Goal: Communication & Community: Share content

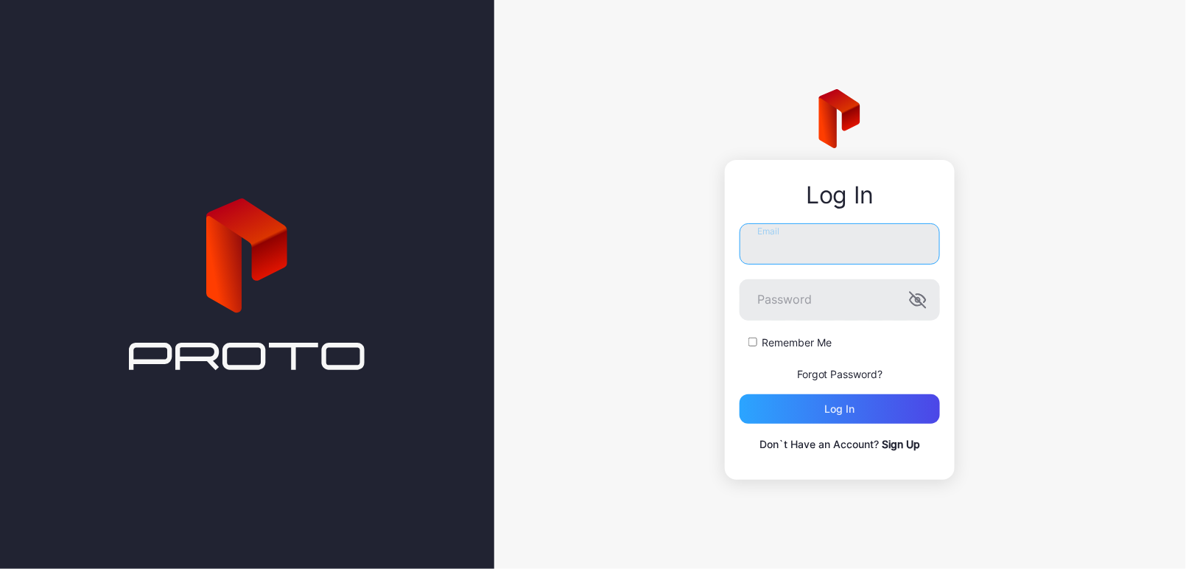
type input "**********"
click at [840, 409] on button "Log in" at bounding box center [839, 408] width 200 height 29
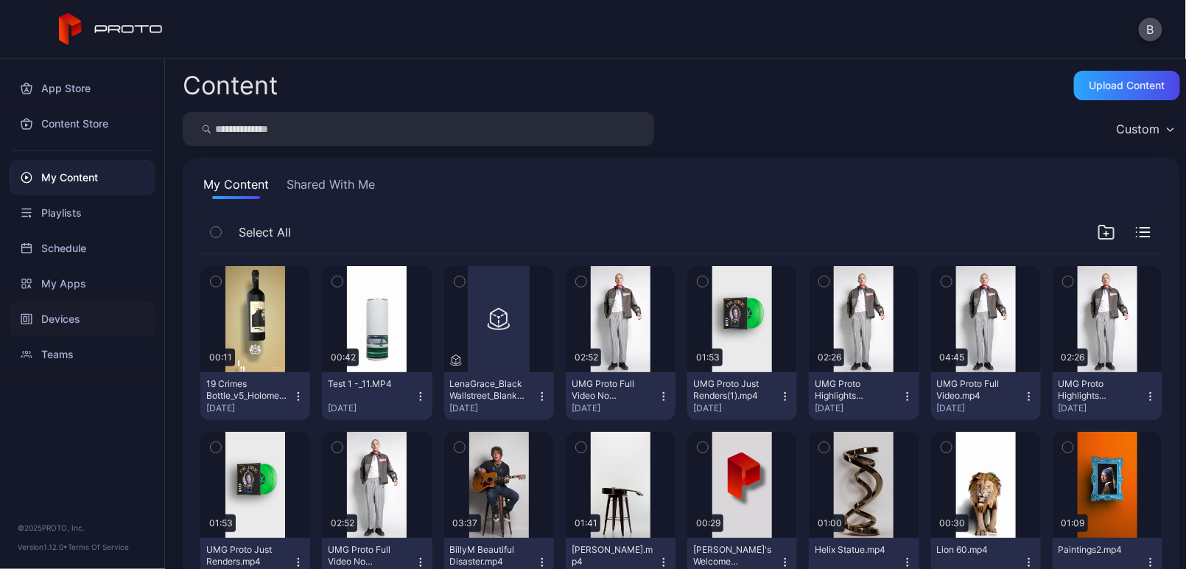
click at [60, 331] on div "Devices" at bounding box center [82, 318] width 147 height 35
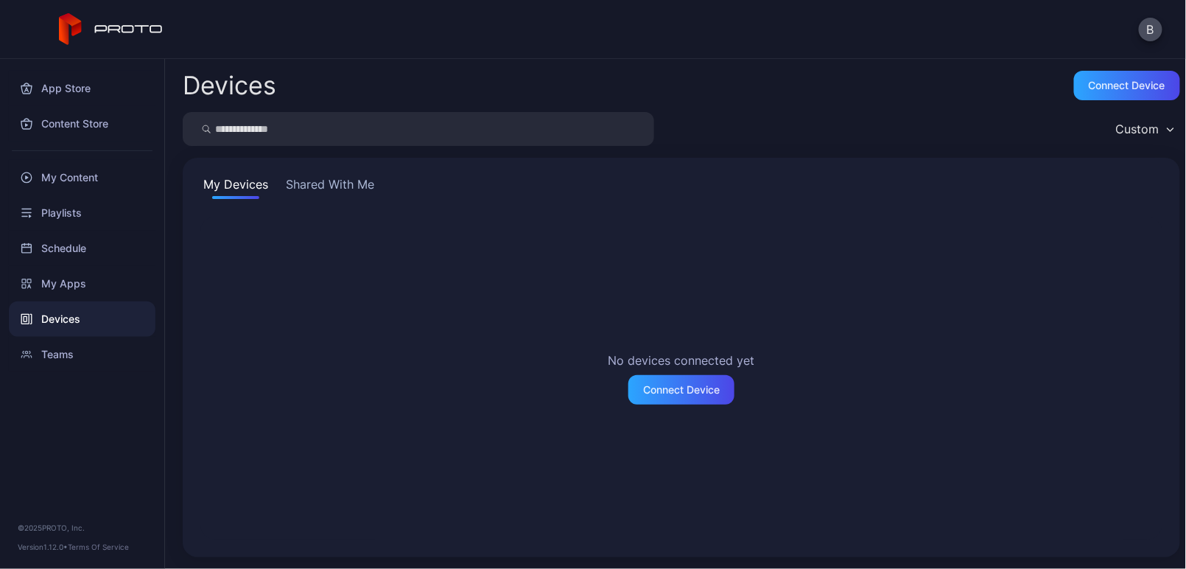
click at [365, 185] on button "Shared With Me" at bounding box center [330, 187] width 94 height 24
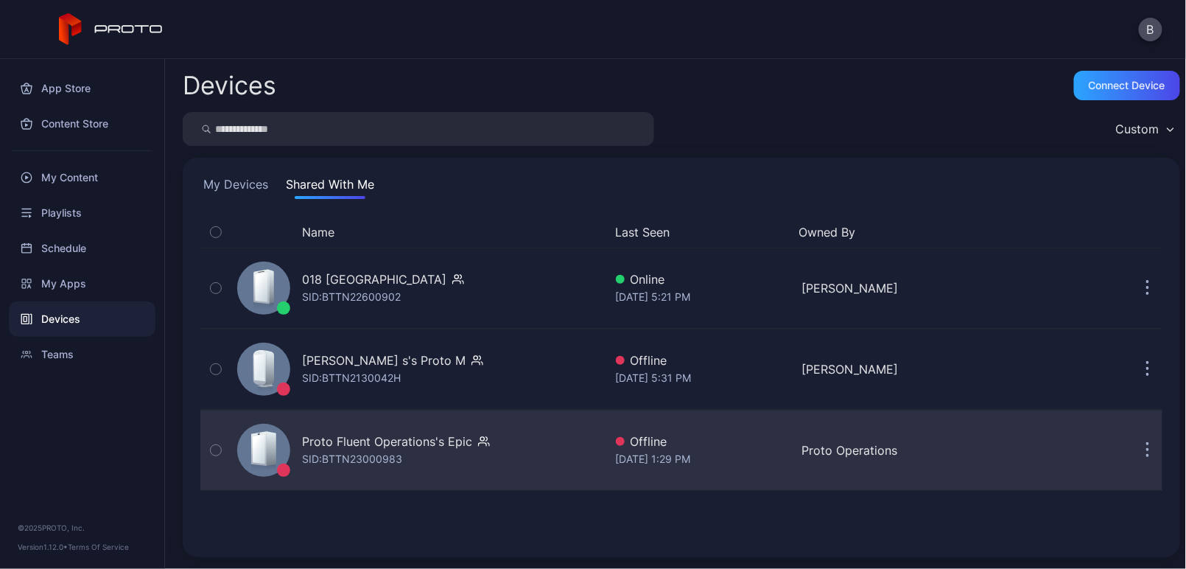
click at [1133, 446] on button "button" at bounding box center [1147, 449] width 29 height 29
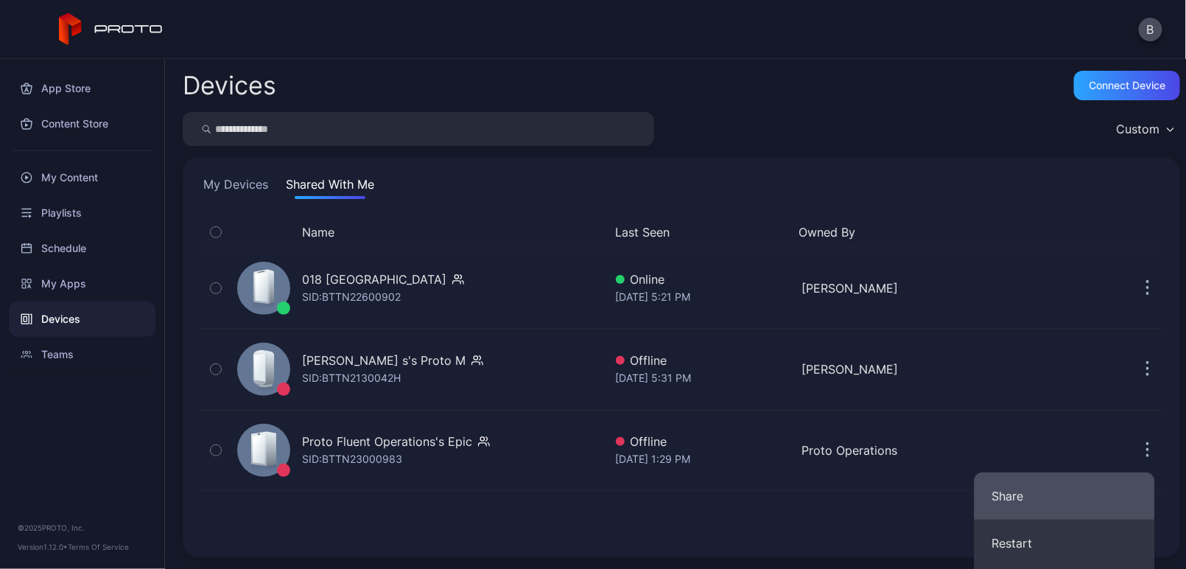
click at [1089, 498] on button "Share" at bounding box center [1064, 495] width 180 height 47
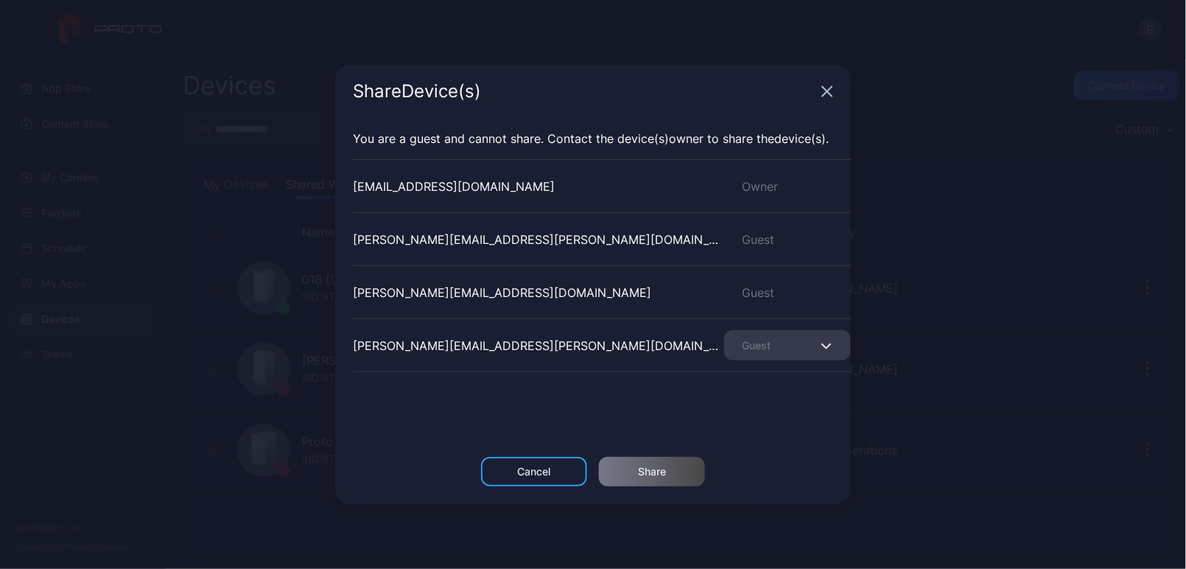
click at [543, 471] on div "Cancel" at bounding box center [534, 471] width 33 height 12
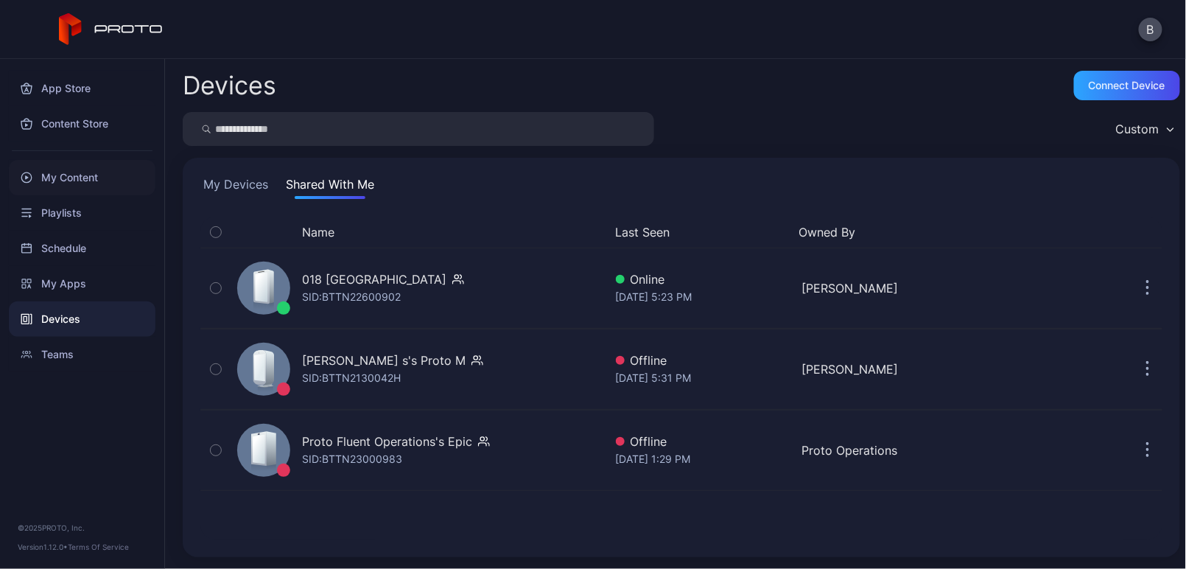
click at [97, 177] on div "My Content" at bounding box center [82, 177] width 147 height 35
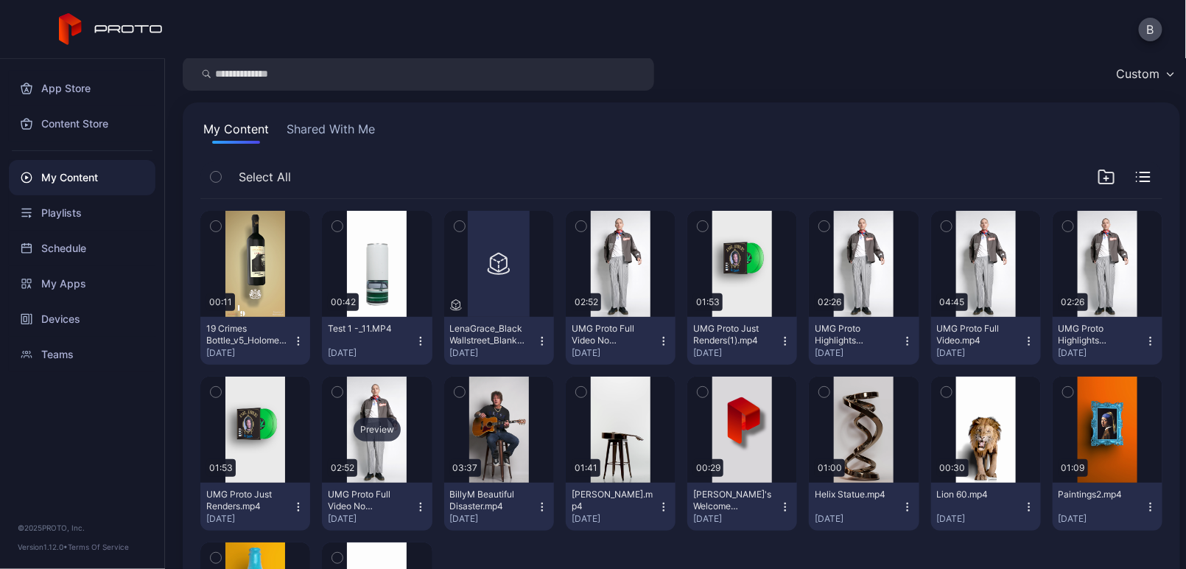
scroll to position [50, 0]
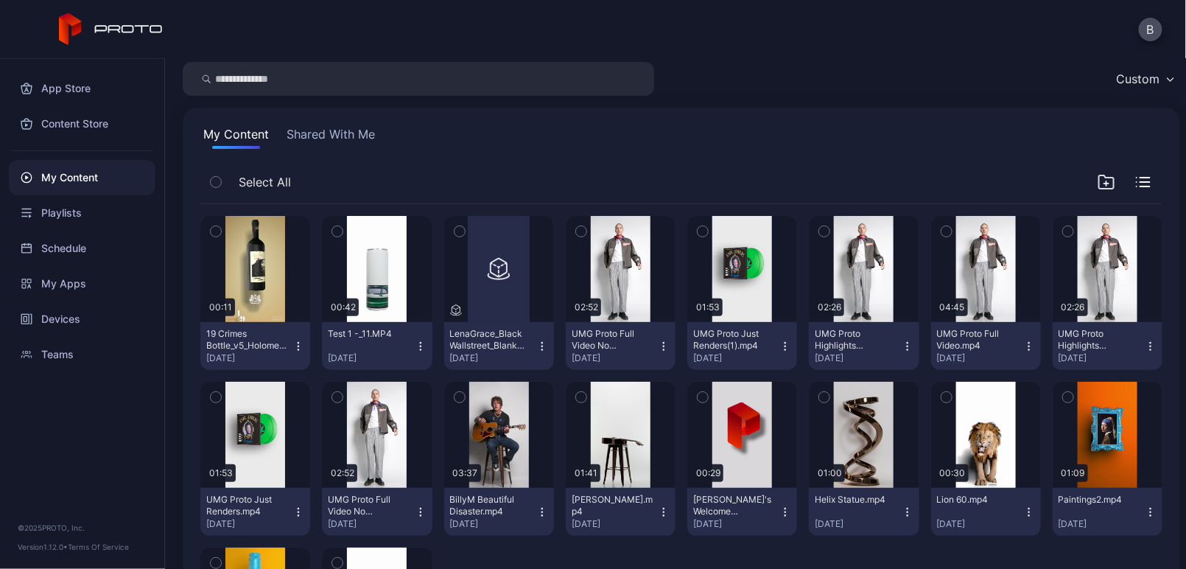
click at [348, 136] on button "Shared With Me" at bounding box center [331, 137] width 94 height 24
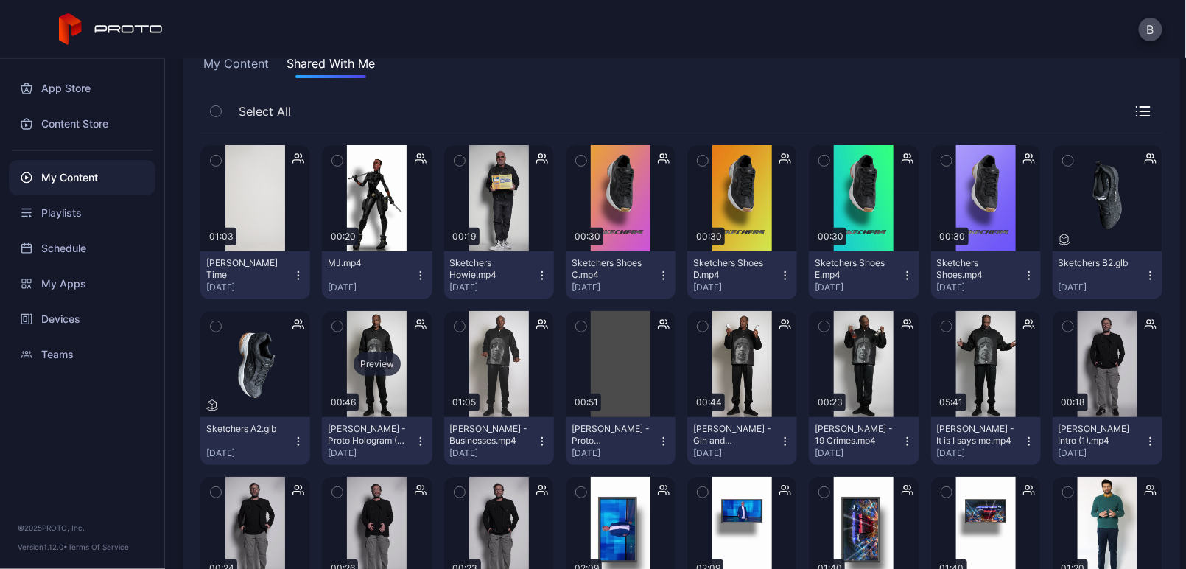
scroll to position [107, 0]
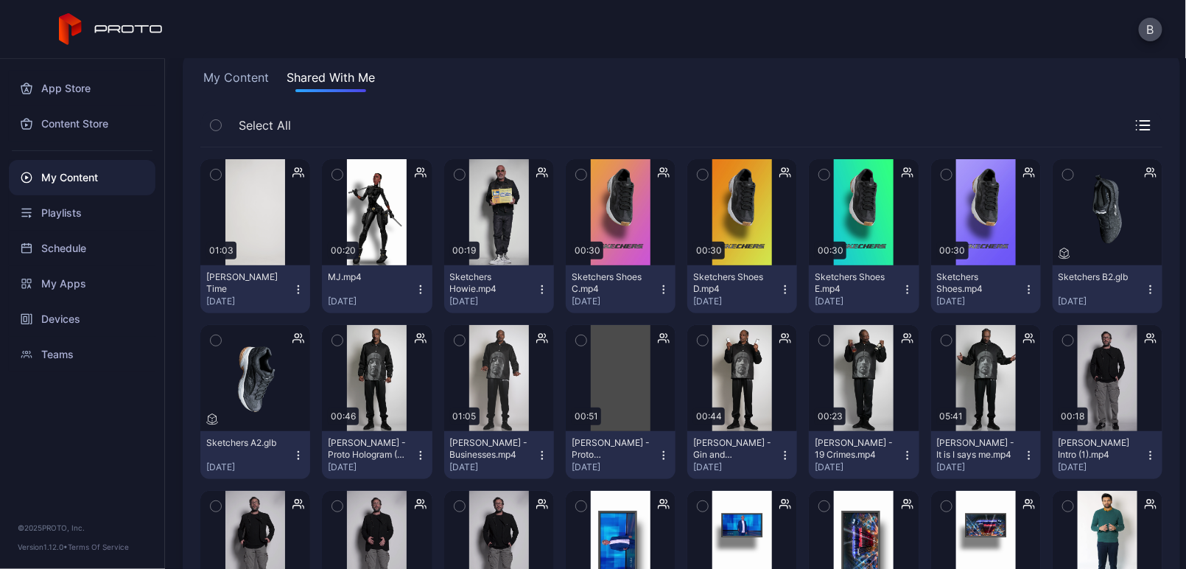
click at [298, 289] on icon "button" at bounding box center [298, 290] width 12 height 12
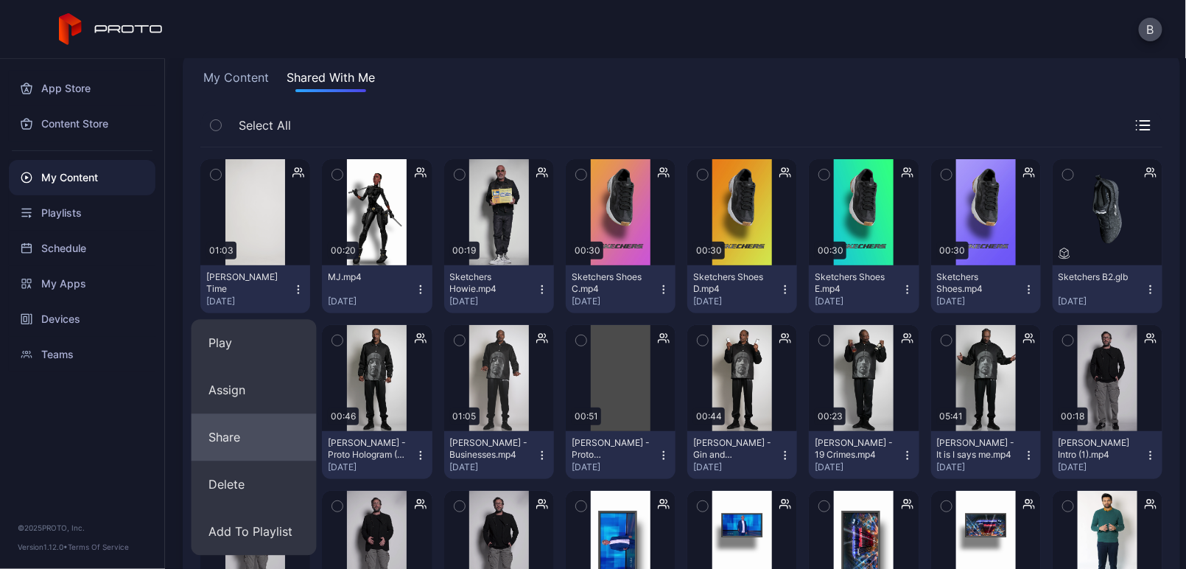
click at [270, 438] on button "Share" at bounding box center [253, 437] width 125 height 47
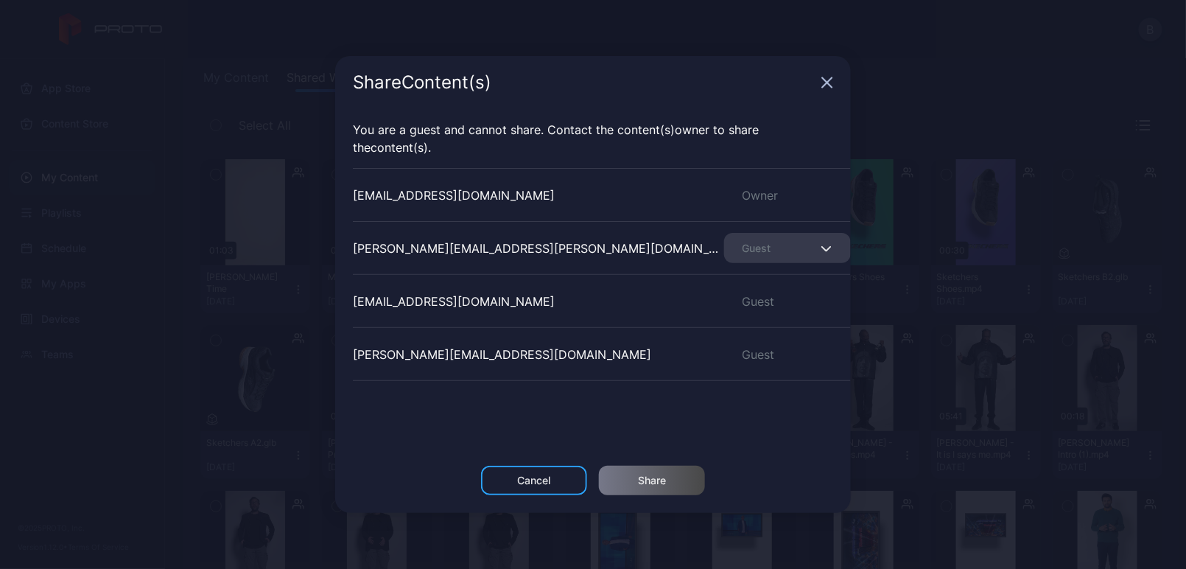
click at [515, 474] on div "Cancel" at bounding box center [534, 479] width 106 height 29
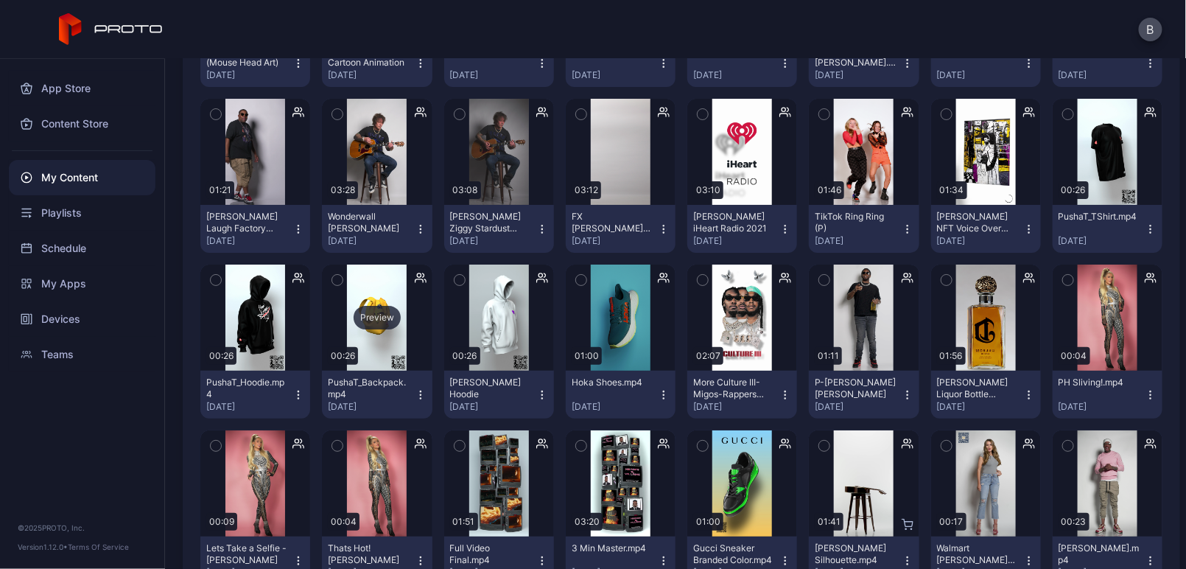
scroll to position [1992, 0]
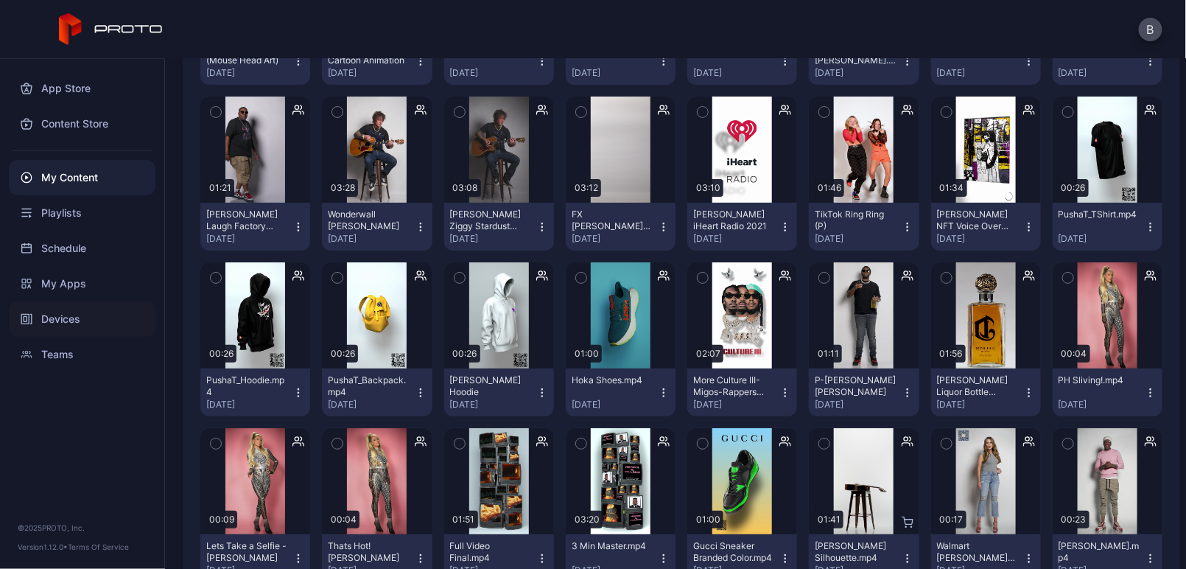
click at [99, 313] on div "Devices" at bounding box center [82, 318] width 147 height 35
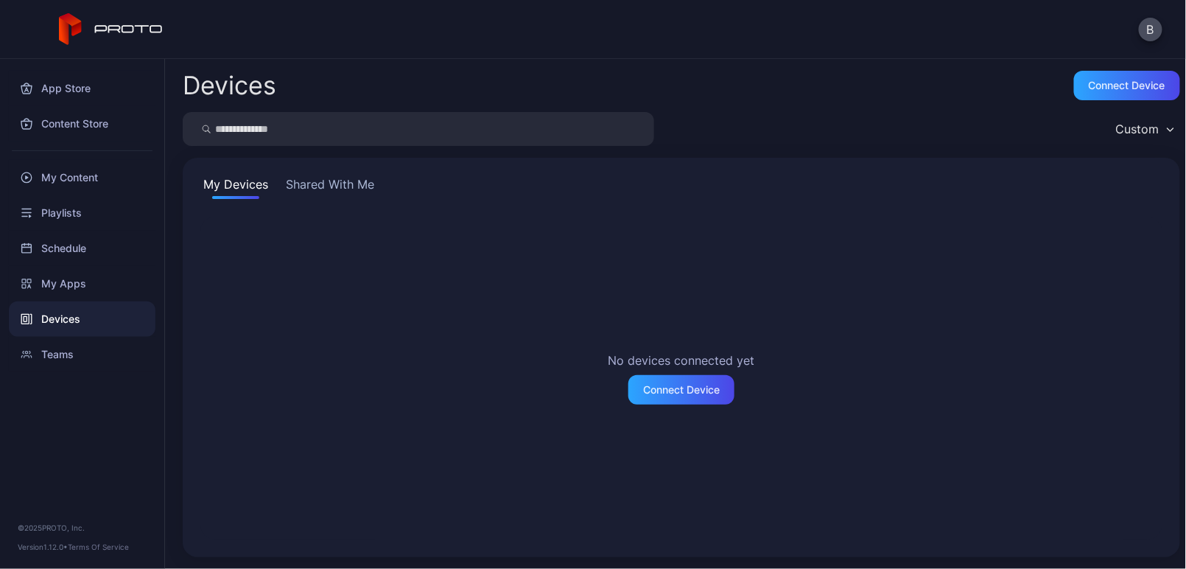
click at [338, 194] on button "Shared With Me" at bounding box center [330, 187] width 94 height 24
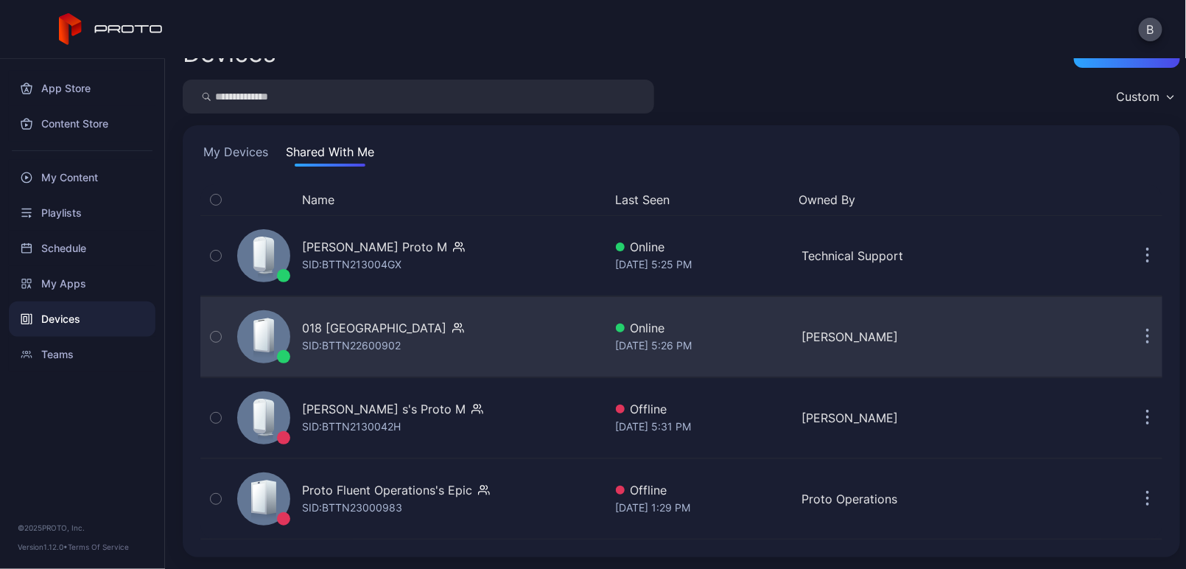
scroll to position [32, 0]
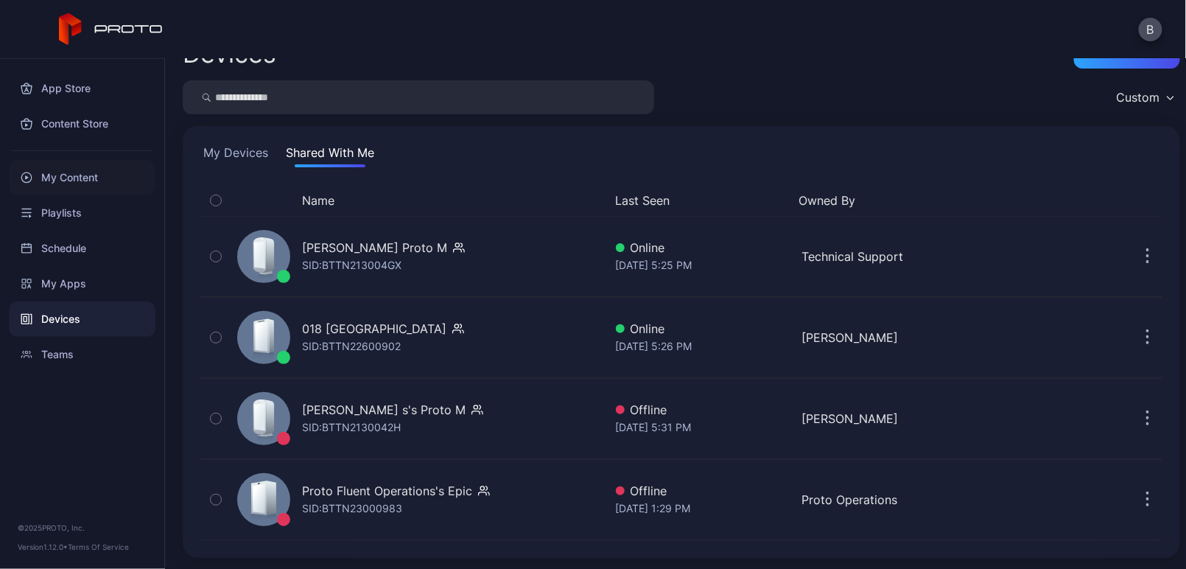
click at [108, 170] on div "My Content" at bounding box center [82, 177] width 147 height 35
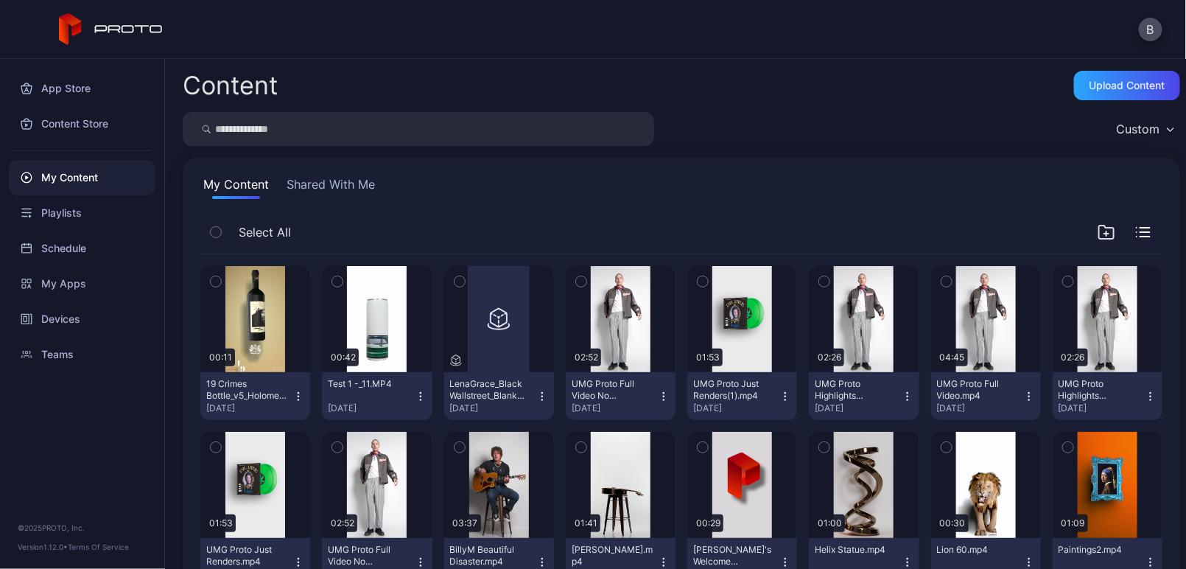
click at [315, 183] on button "Shared With Me" at bounding box center [331, 187] width 94 height 24
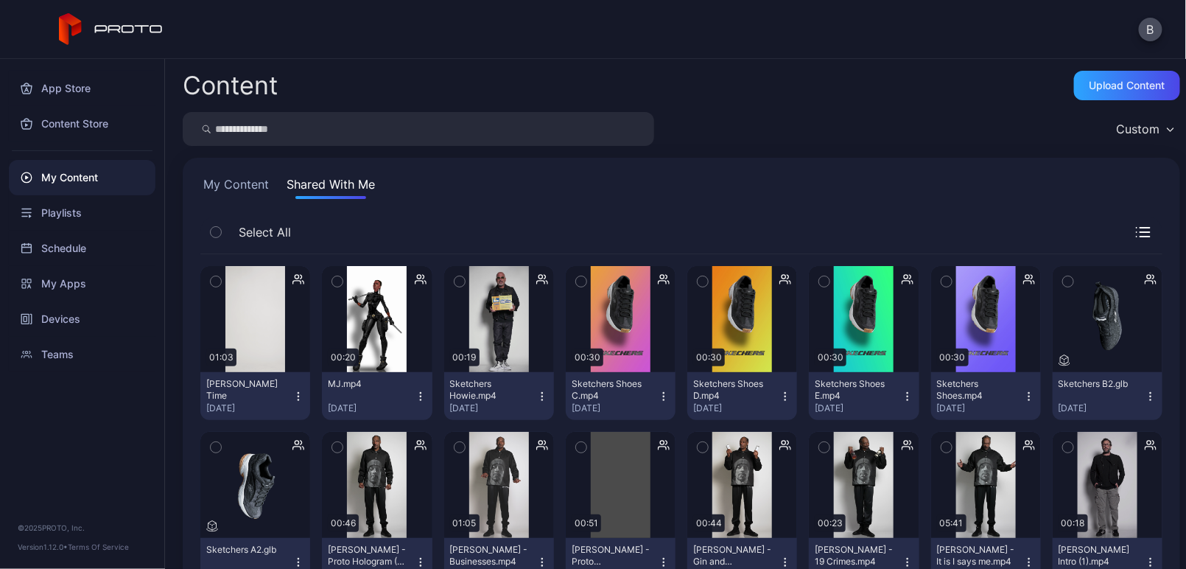
click at [296, 400] on icon "button" at bounding box center [298, 396] width 12 height 12
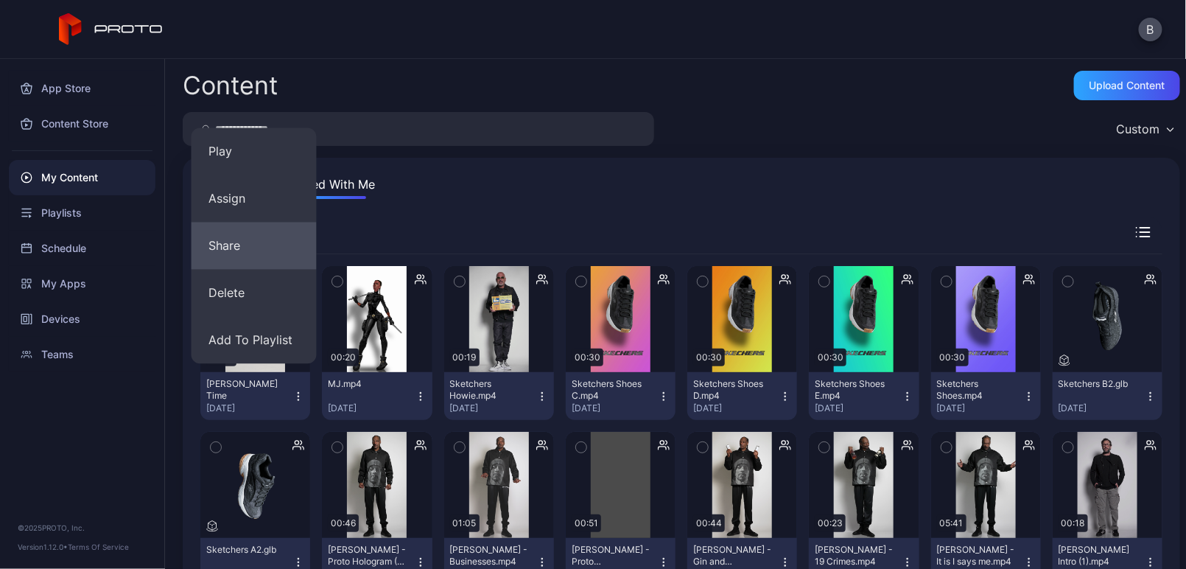
click at [288, 247] on button "Share" at bounding box center [253, 245] width 125 height 47
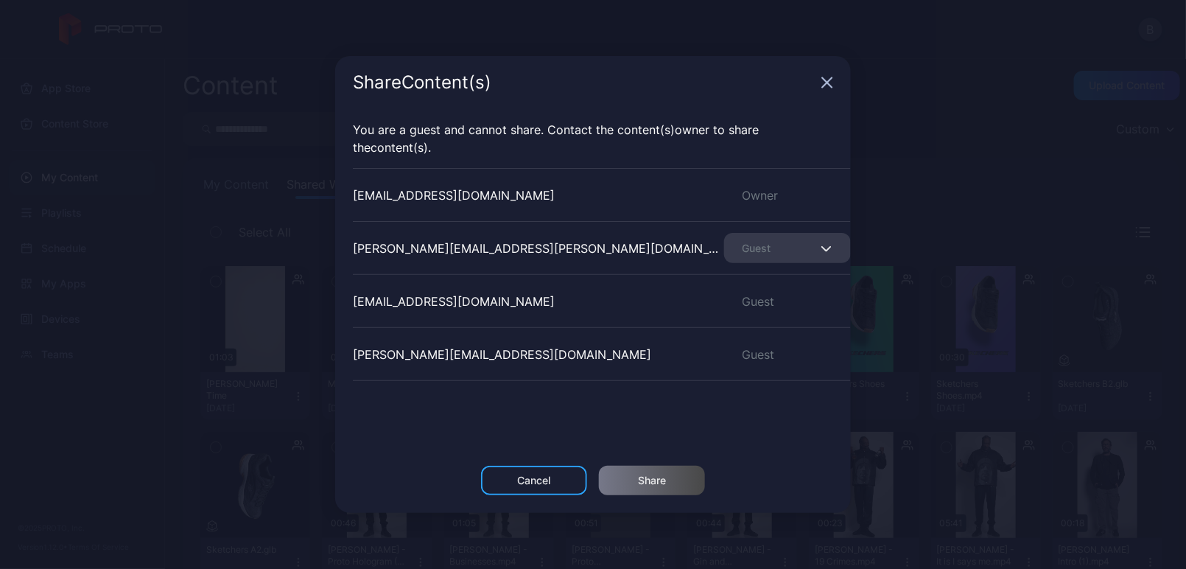
click at [527, 479] on div "Cancel" at bounding box center [534, 480] width 33 height 12
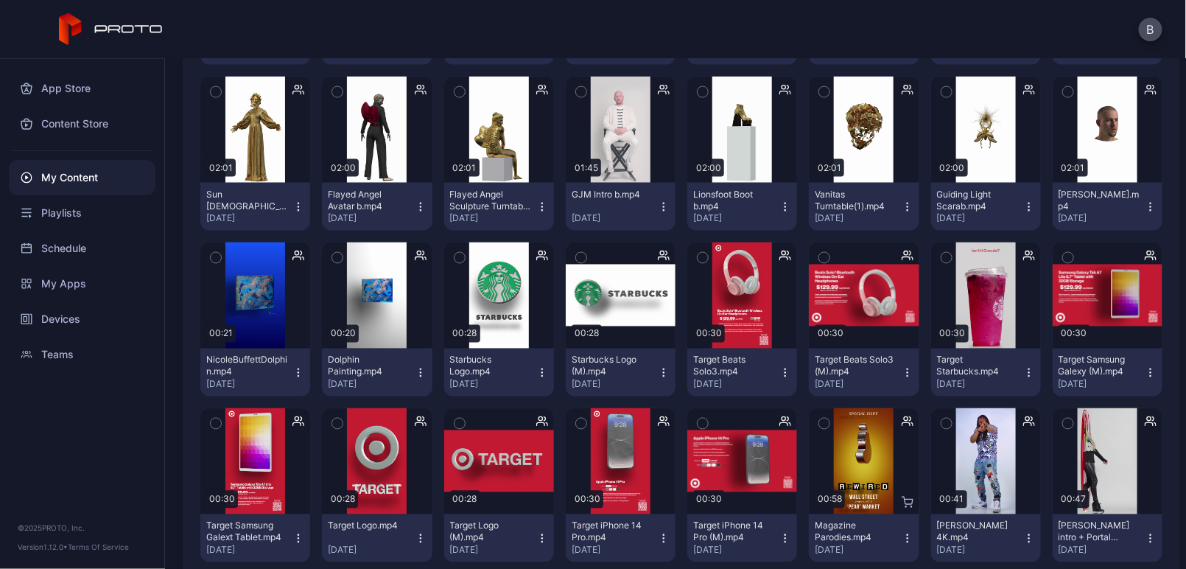
scroll to position [860, 0]
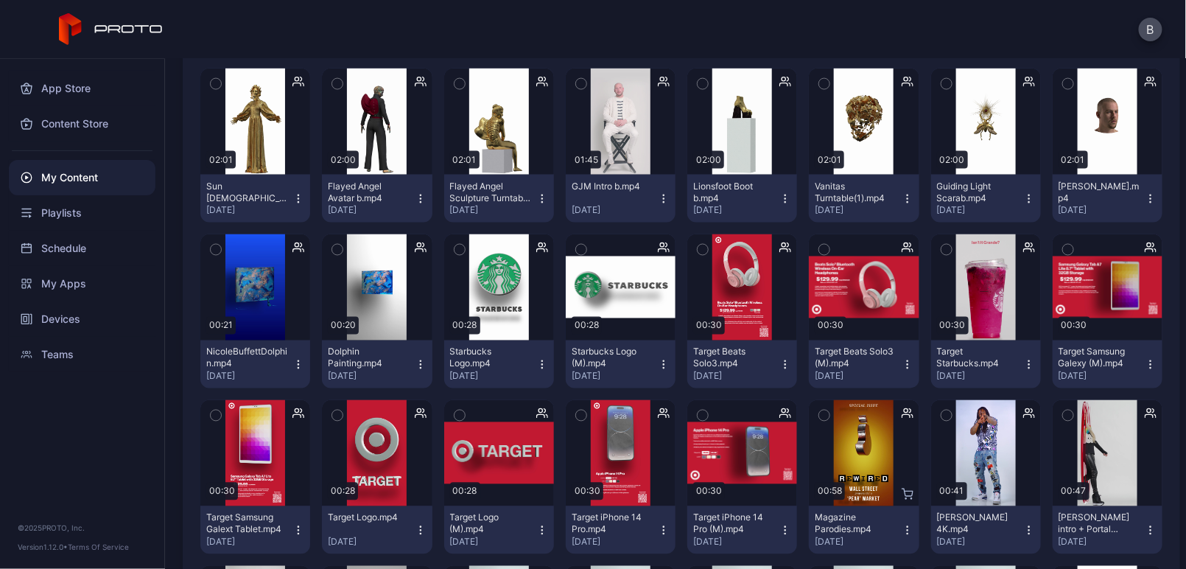
click at [654, 204] on button "GJM Intro b.mp4 [DATE]" at bounding box center [621, 199] width 110 height 48
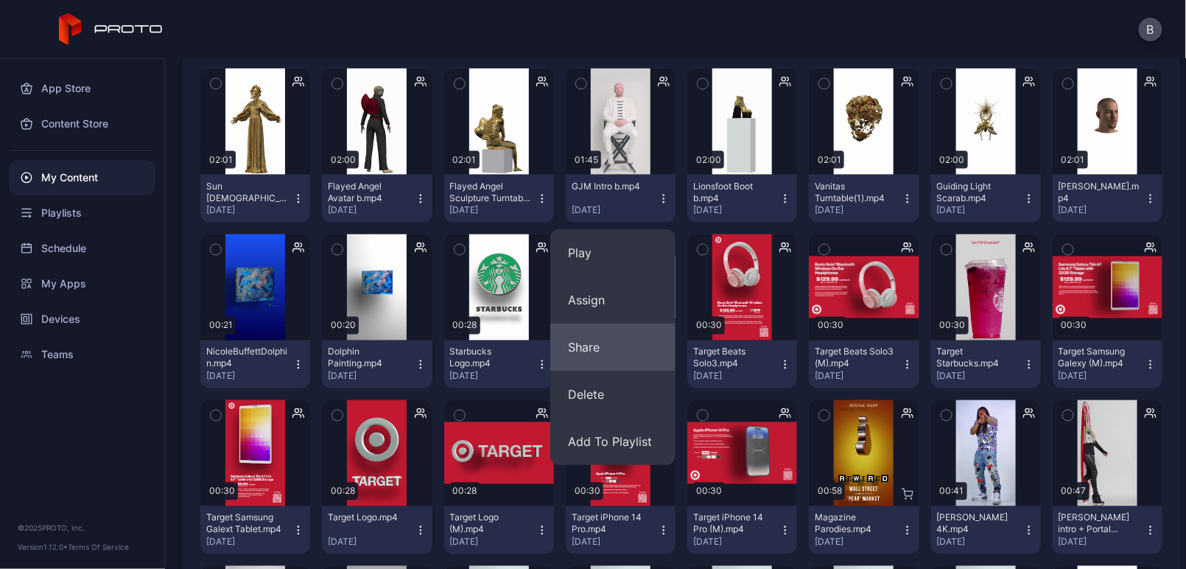
click at [624, 347] on button "Share" at bounding box center [612, 347] width 125 height 47
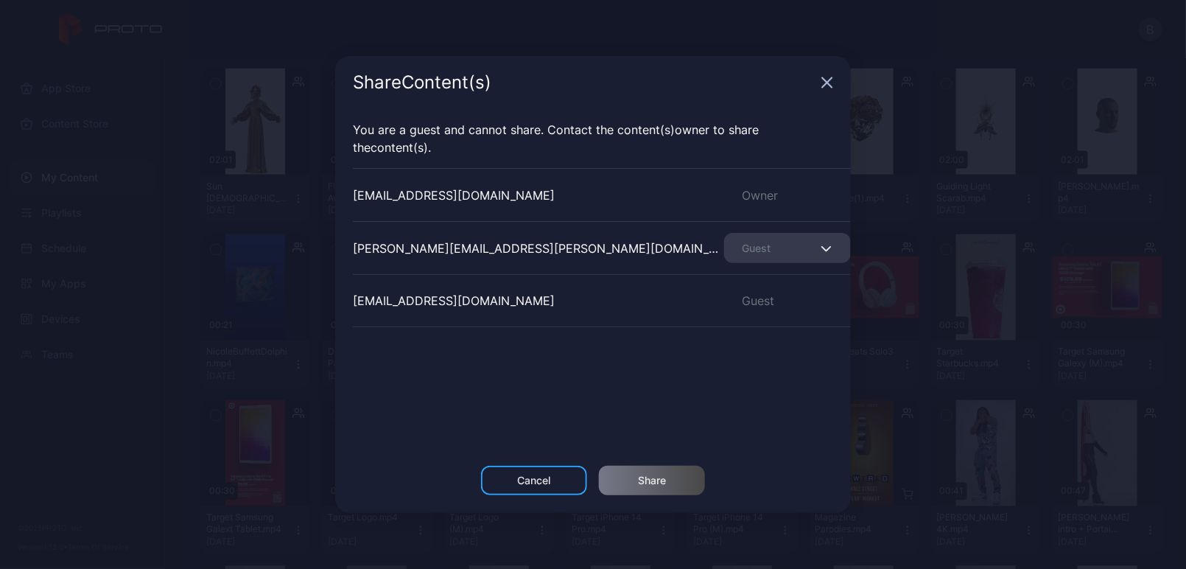
click at [549, 471] on div "Cancel" at bounding box center [534, 479] width 106 height 29
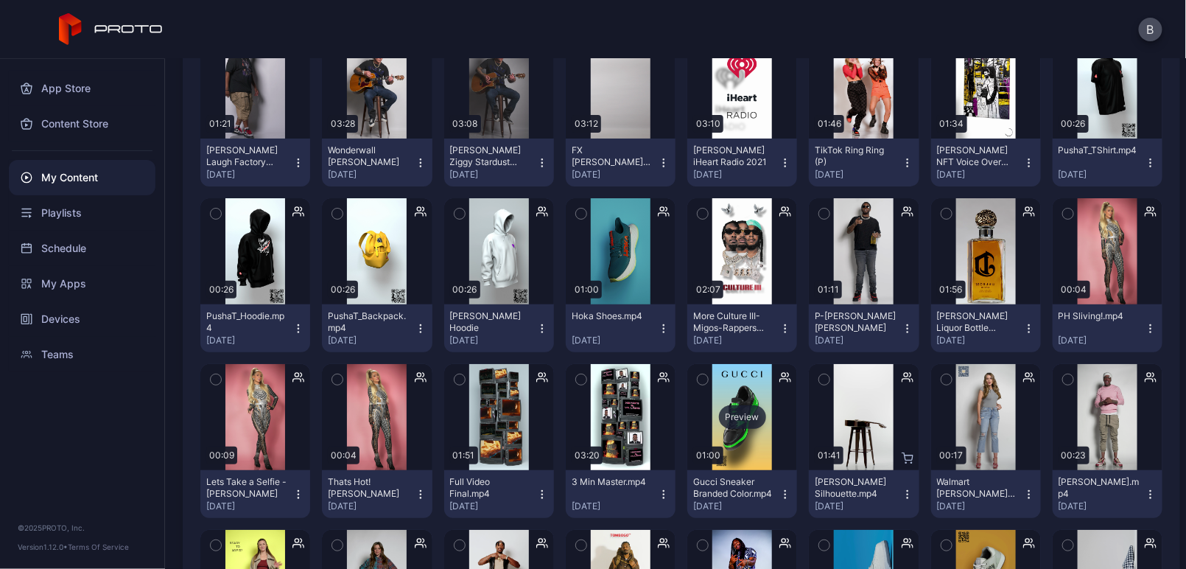
scroll to position [2075, 0]
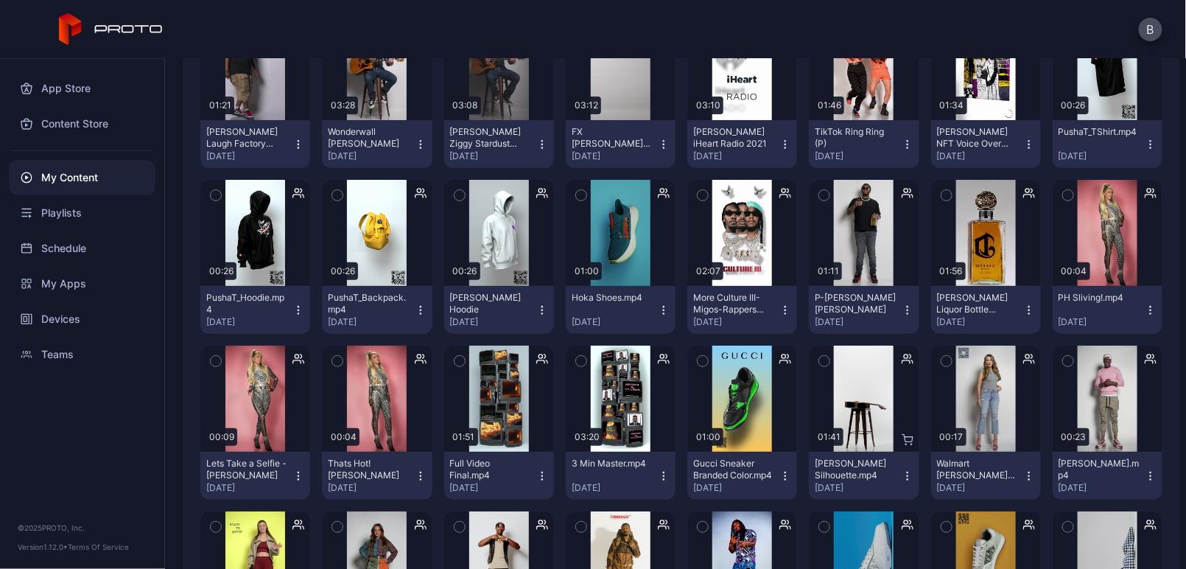
click at [659, 475] on icon "button" at bounding box center [664, 476] width 12 height 12
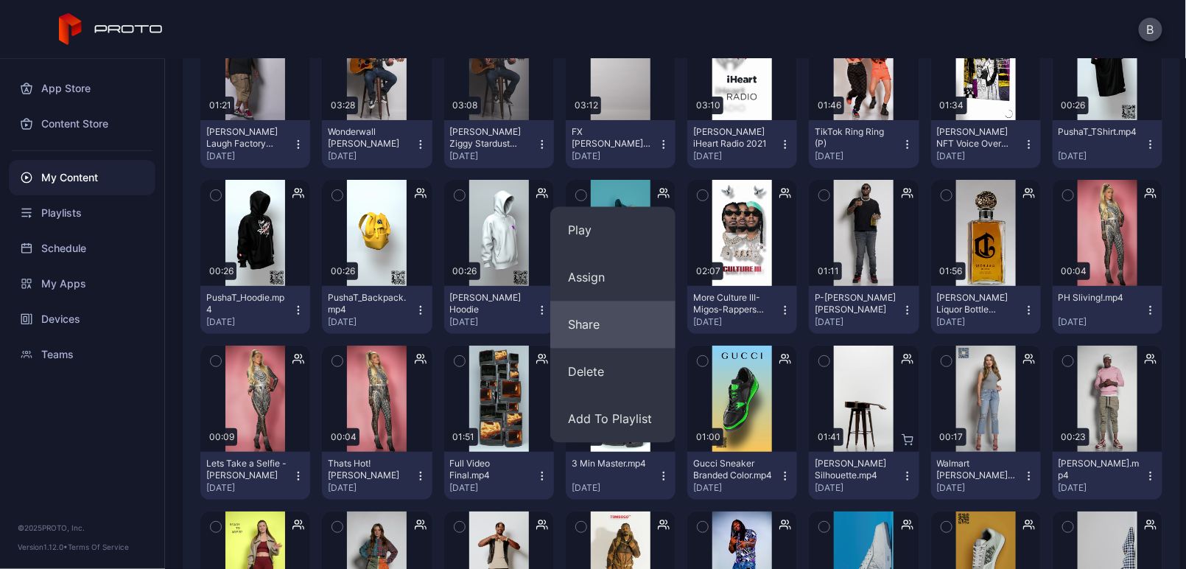
click at [630, 326] on button "Share" at bounding box center [612, 324] width 125 height 47
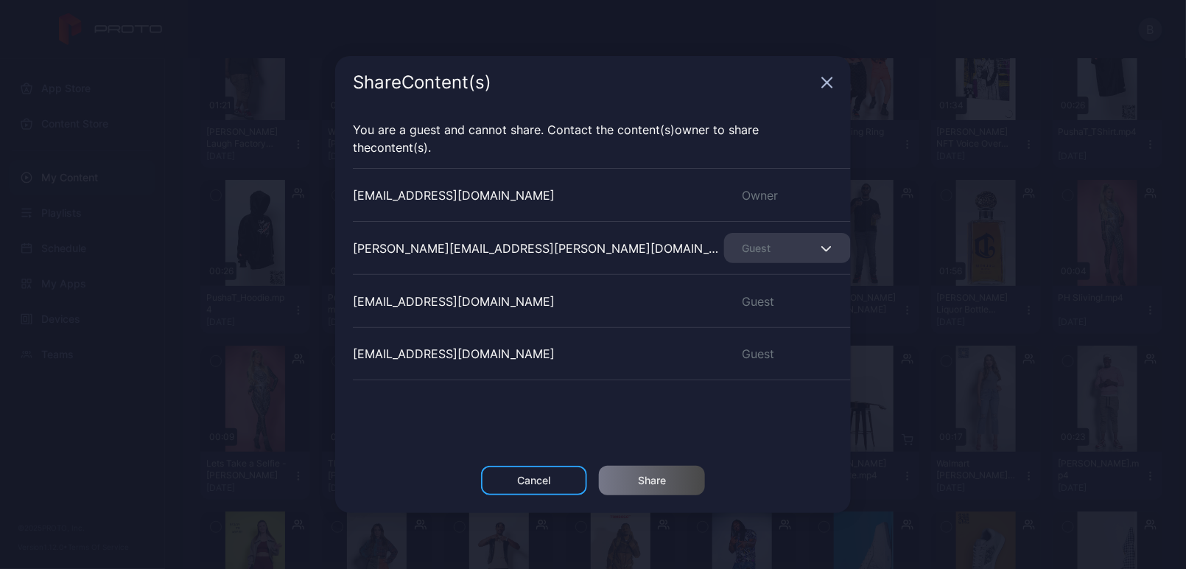
click at [558, 482] on div "Cancel" at bounding box center [534, 479] width 106 height 29
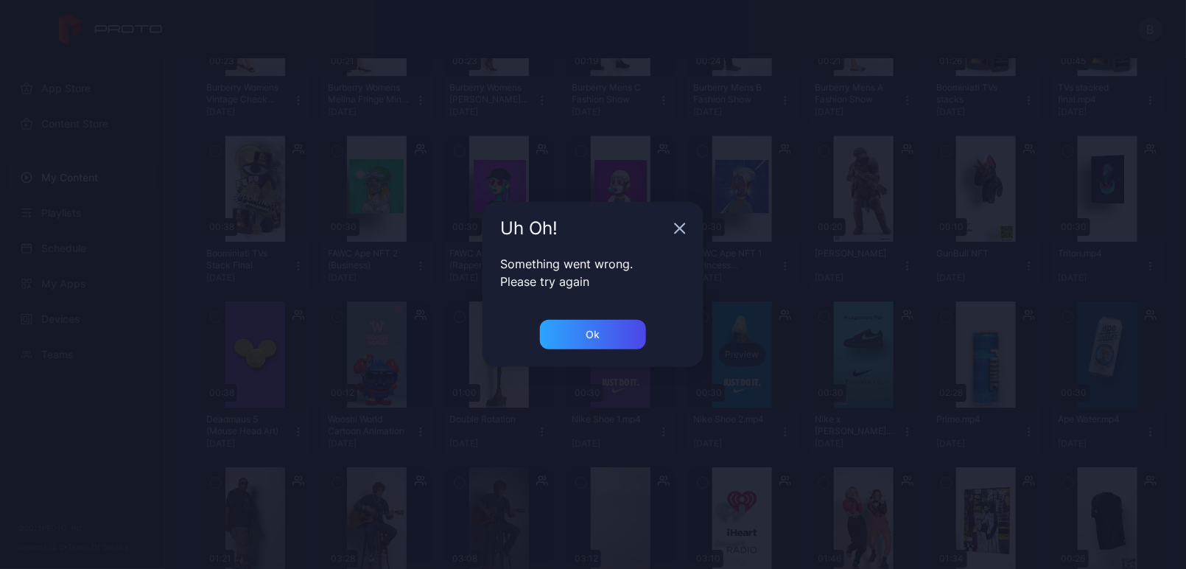
scroll to position [1633, 0]
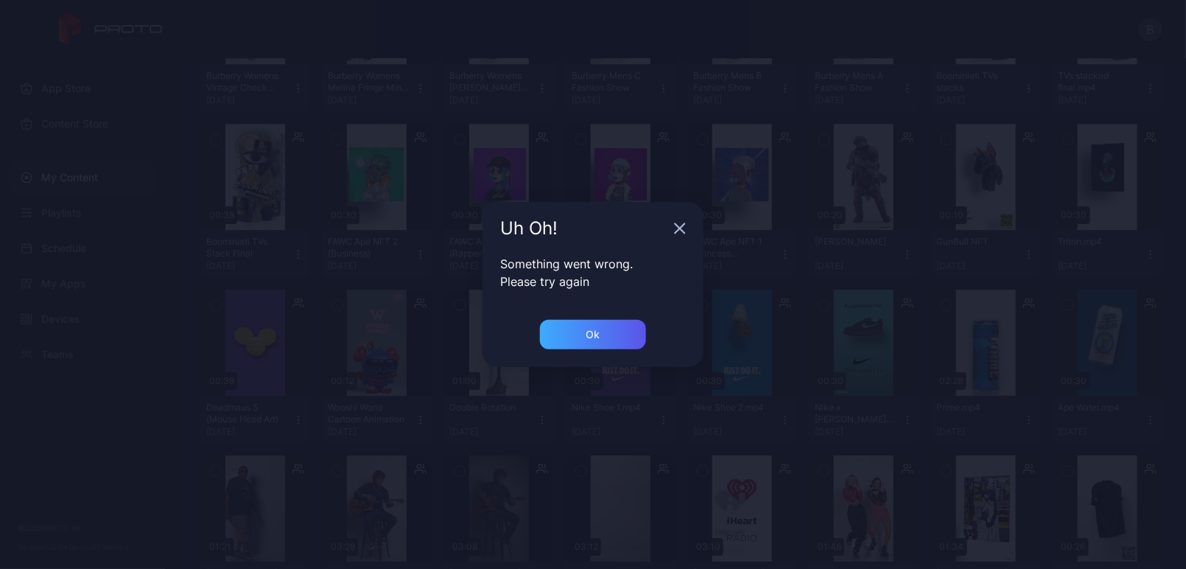
click at [631, 332] on div "Ok" at bounding box center [593, 334] width 106 height 29
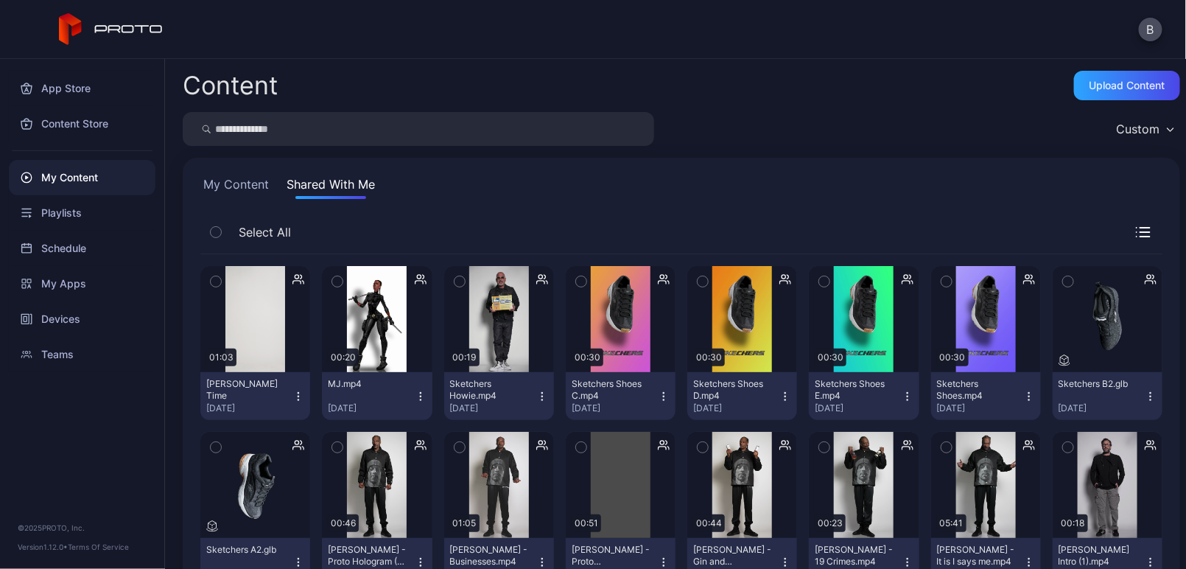
scroll to position [0, 0]
click at [95, 314] on div "Devices" at bounding box center [82, 318] width 147 height 35
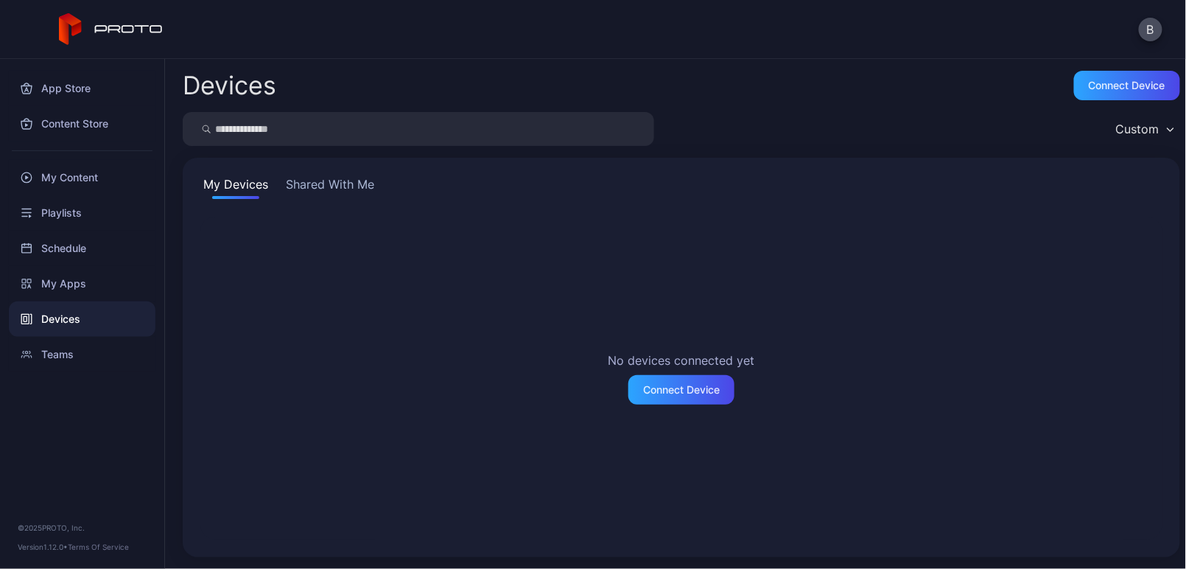
click at [334, 179] on button "Shared With Me" at bounding box center [330, 187] width 94 height 24
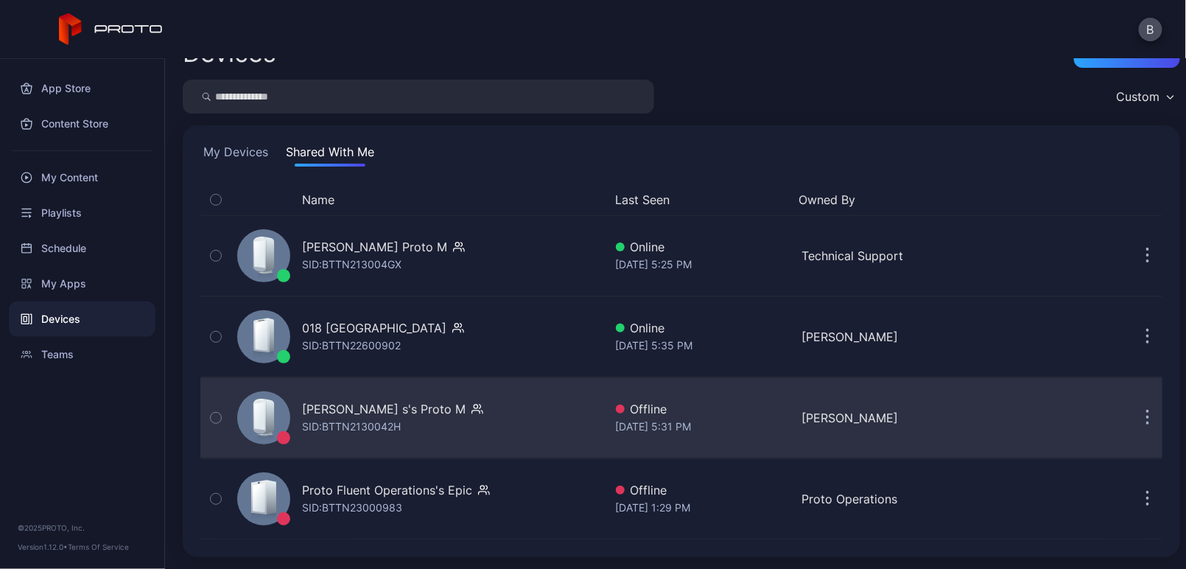
scroll to position [32, 0]
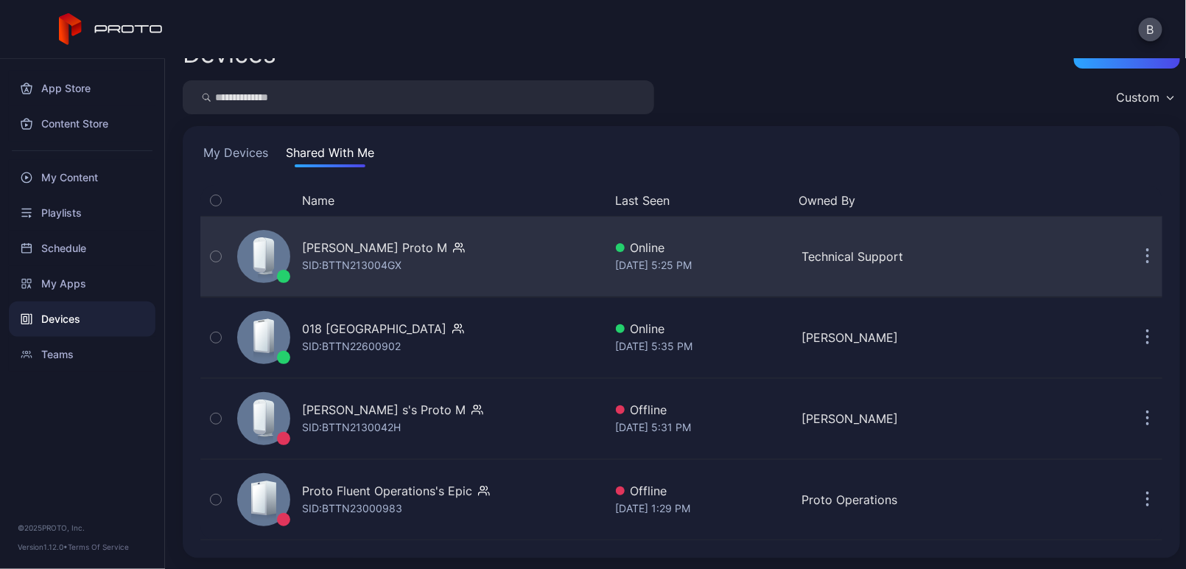
click at [440, 261] on div "[PERSON_NAME] Proto M SID: BTTN213004GX" at bounding box center [417, 256] width 373 height 74
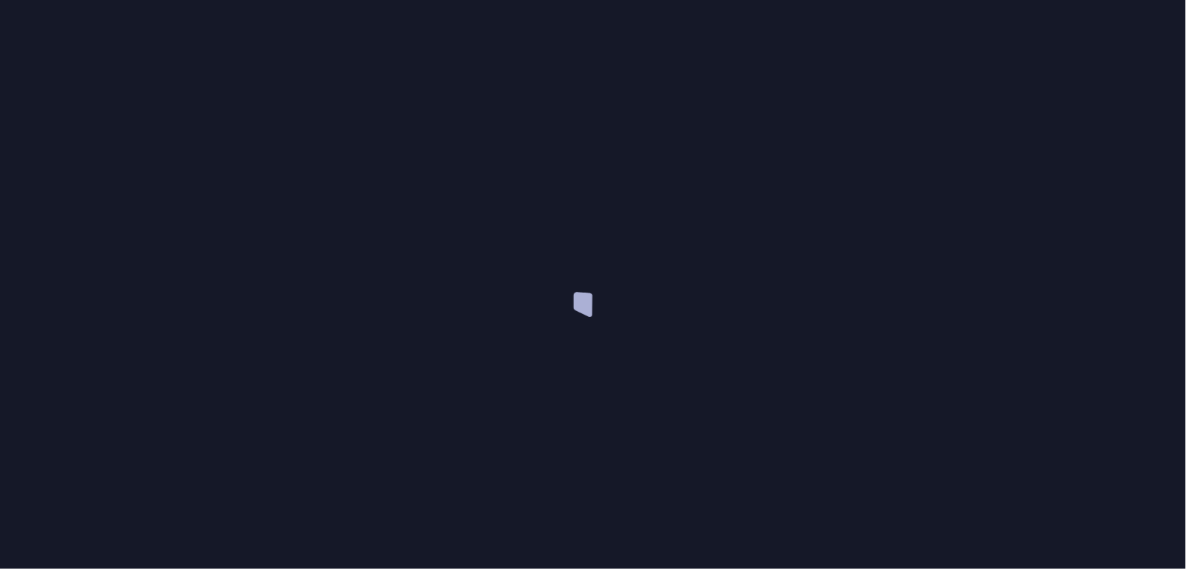
click at [440, 261] on div at bounding box center [593, 284] width 1186 height 569
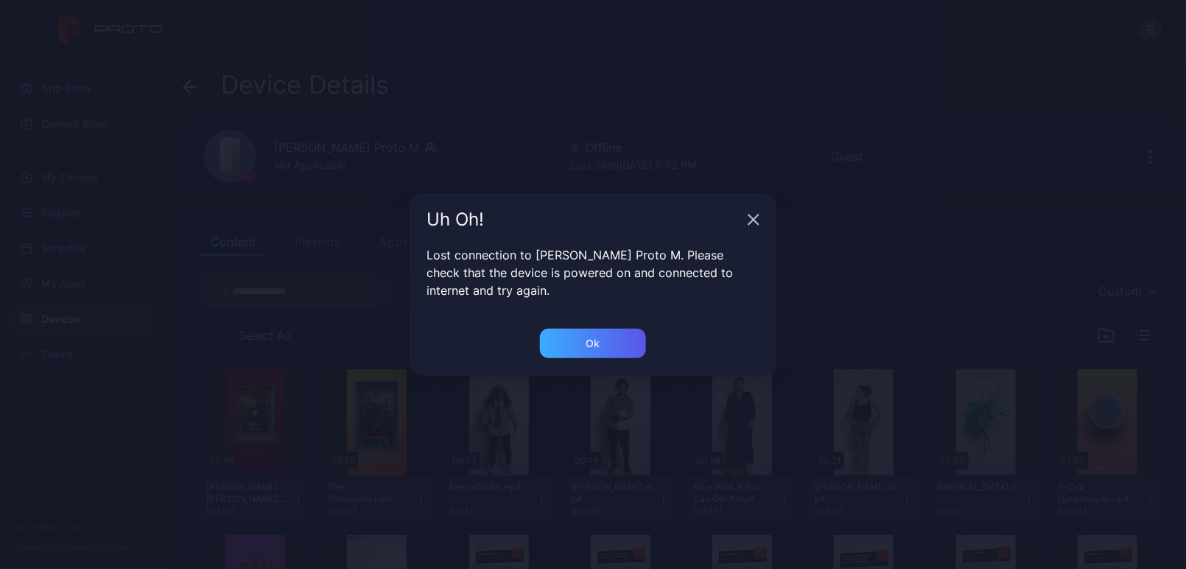
click at [575, 337] on div "Ok" at bounding box center [593, 342] width 106 height 29
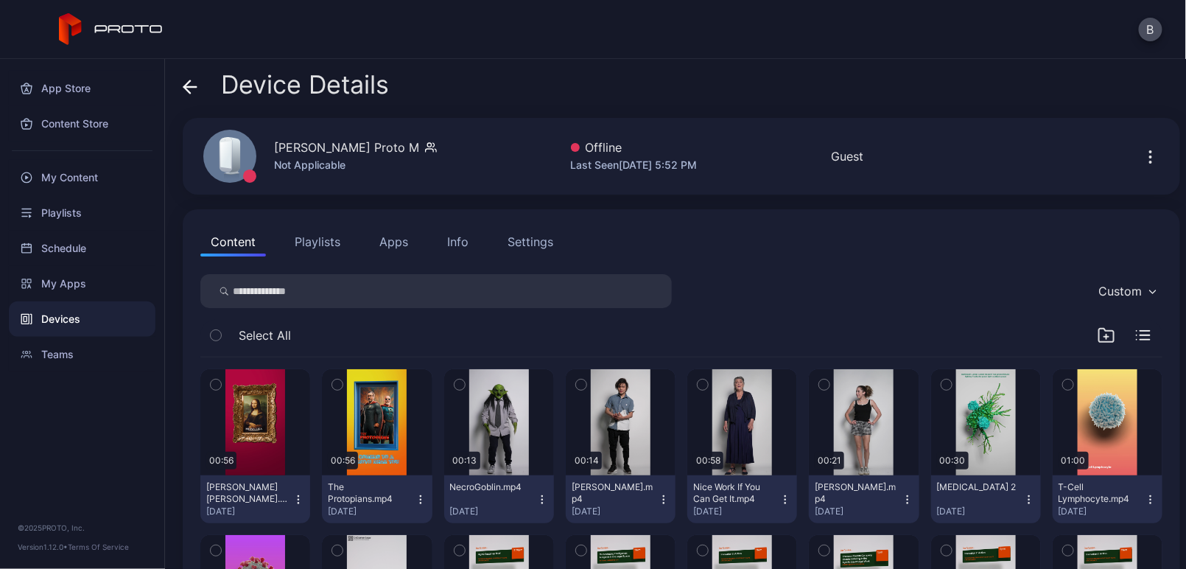
click at [80, 313] on div "Devices" at bounding box center [82, 318] width 147 height 35
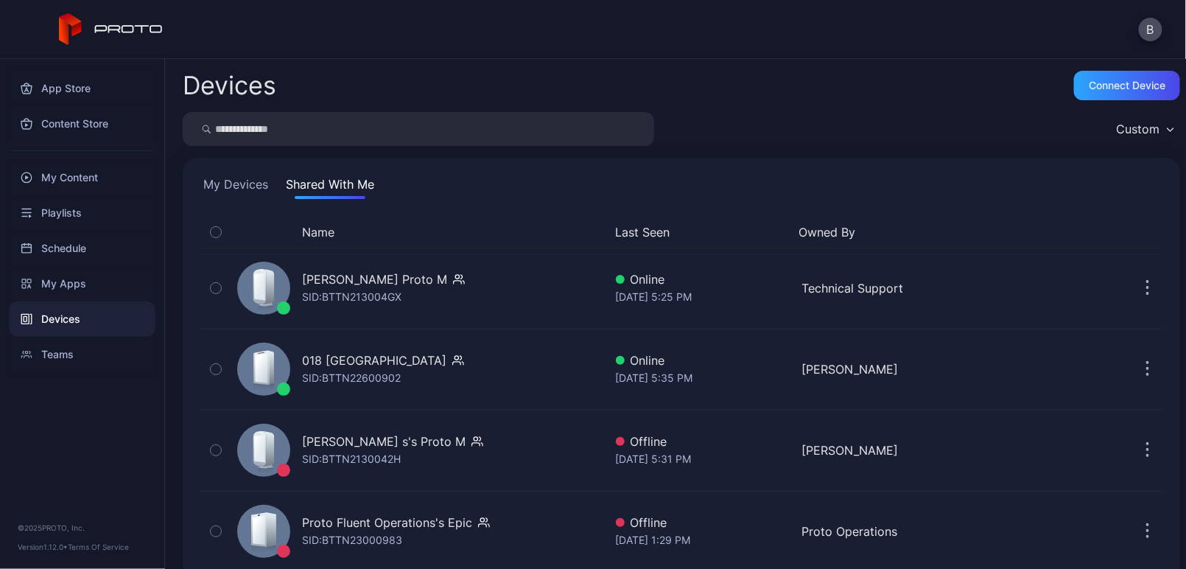
scroll to position [31, 0]
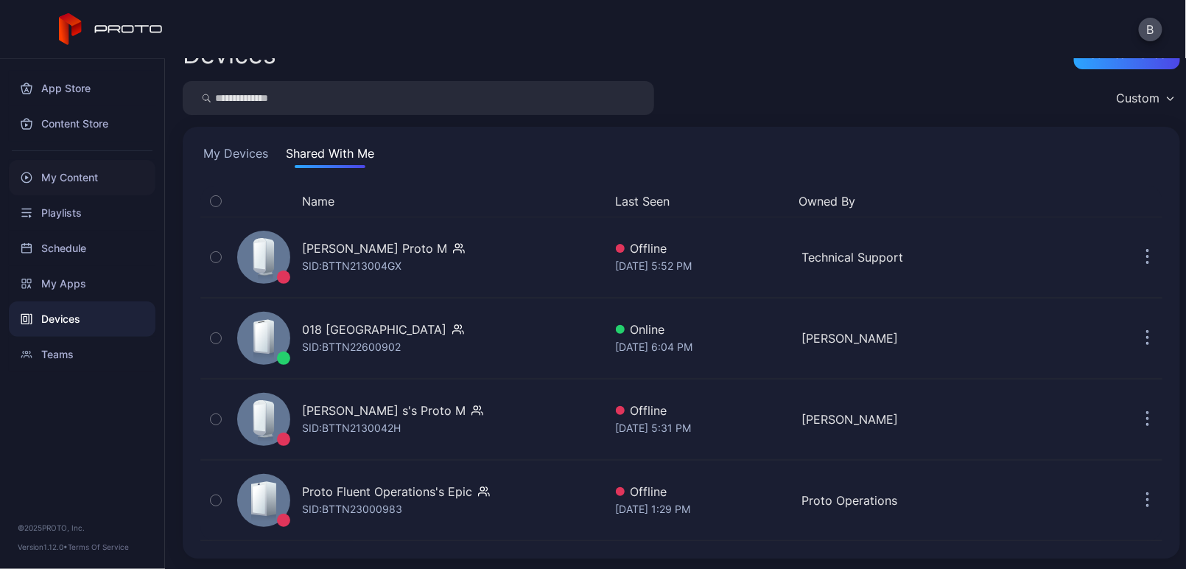
click at [88, 175] on div "My Content" at bounding box center [82, 177] width 147 height 35
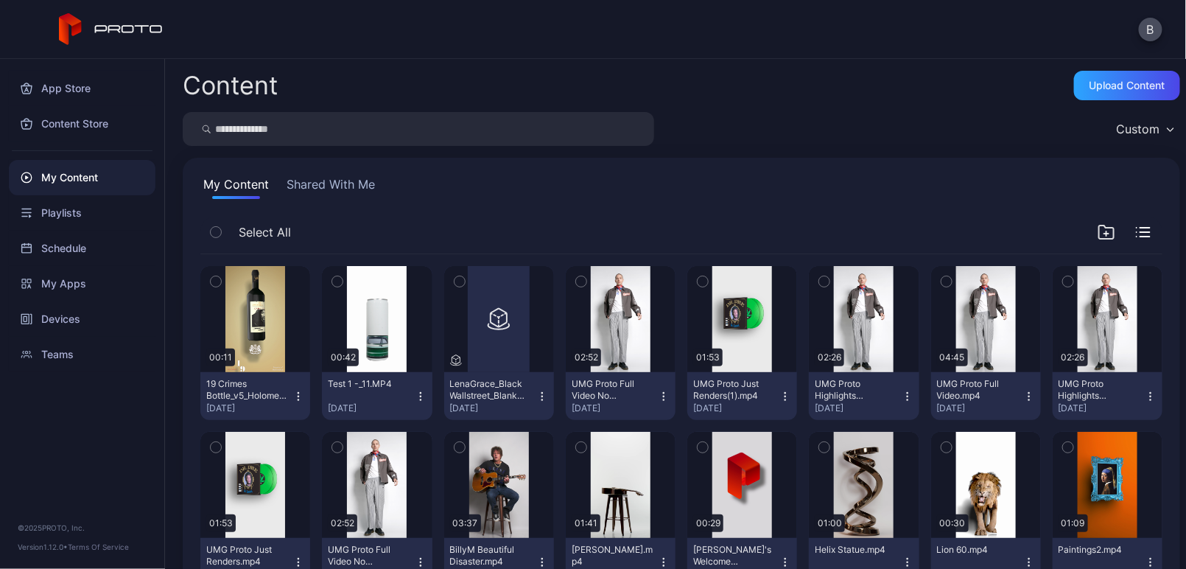
click at [367, 189] on button "Shared With Me" at bounding box center [331, 187] width 94 height 24
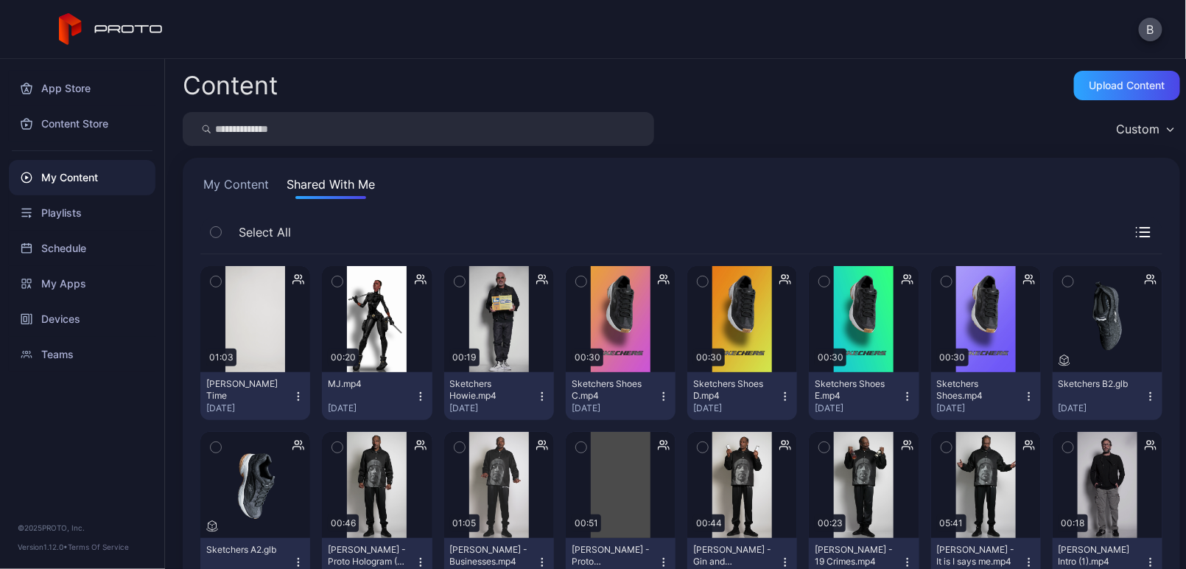
click at [298, 391] on icon "button" at bounding box center [298, 396] width 12 height 12
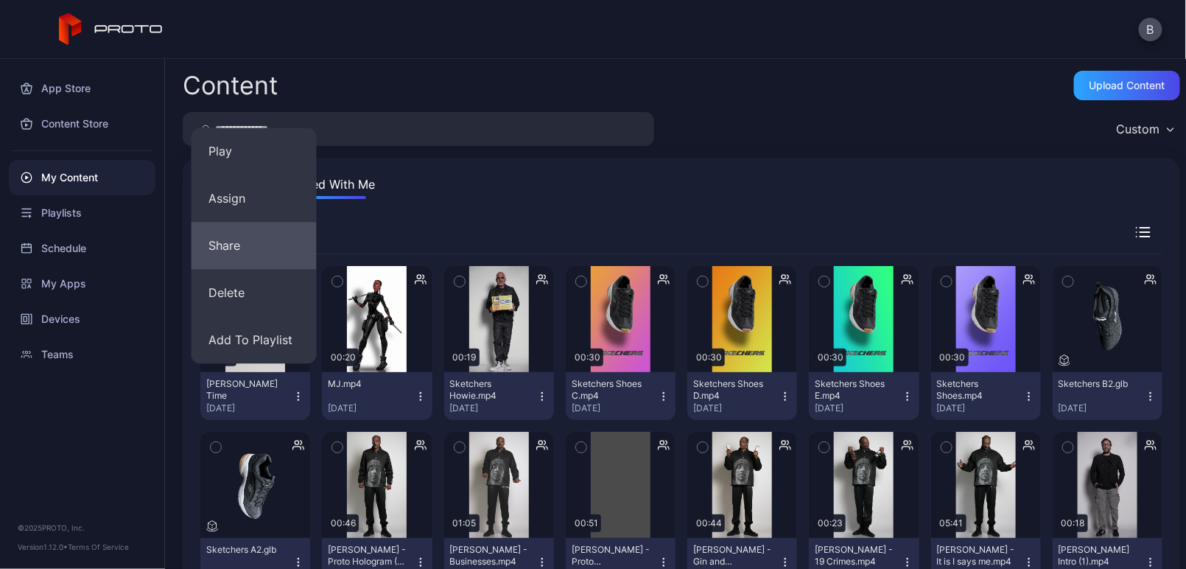
click at [261, 249] on button "Share" at bounding box center [253, 245] width 125 height 47
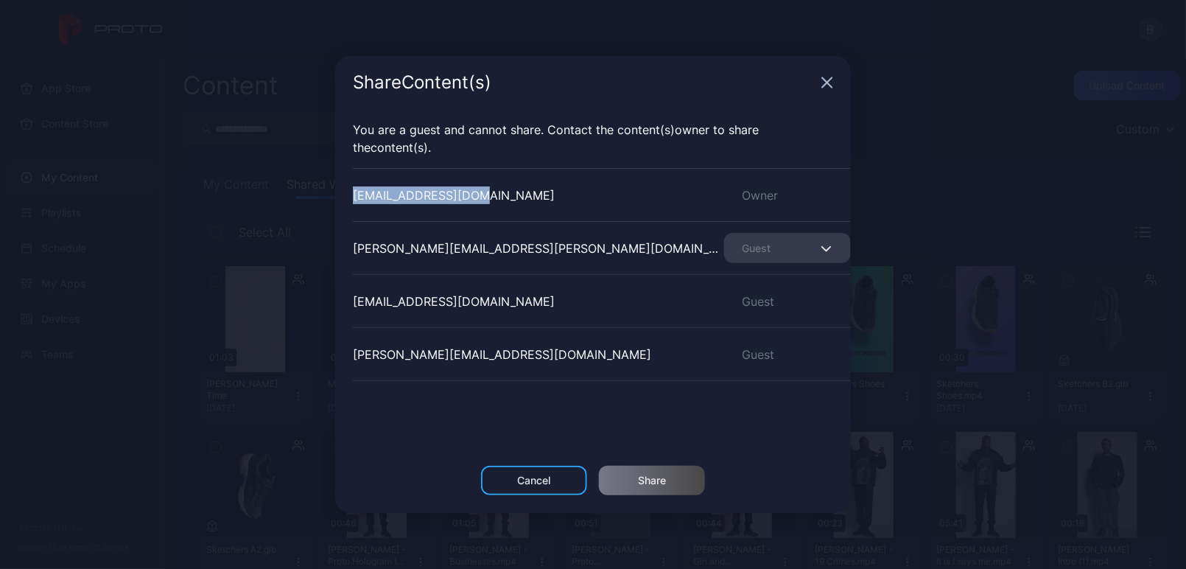
drag, startPoint x: 476, startPoint y: 194, endPoint x: 347, endPoint y: 193, distance: 129.6
click at [347, 193] on div "You are a guest and cannot share. Contact the Content (s) owner to share the Co…" at bounding box center [592, 287] width 515 height 356
copy div "[EMAIL_ADDRESS][DOMAIN_NAME]"
